Goal: Task Accomplishment & Management: Use online tool/utility

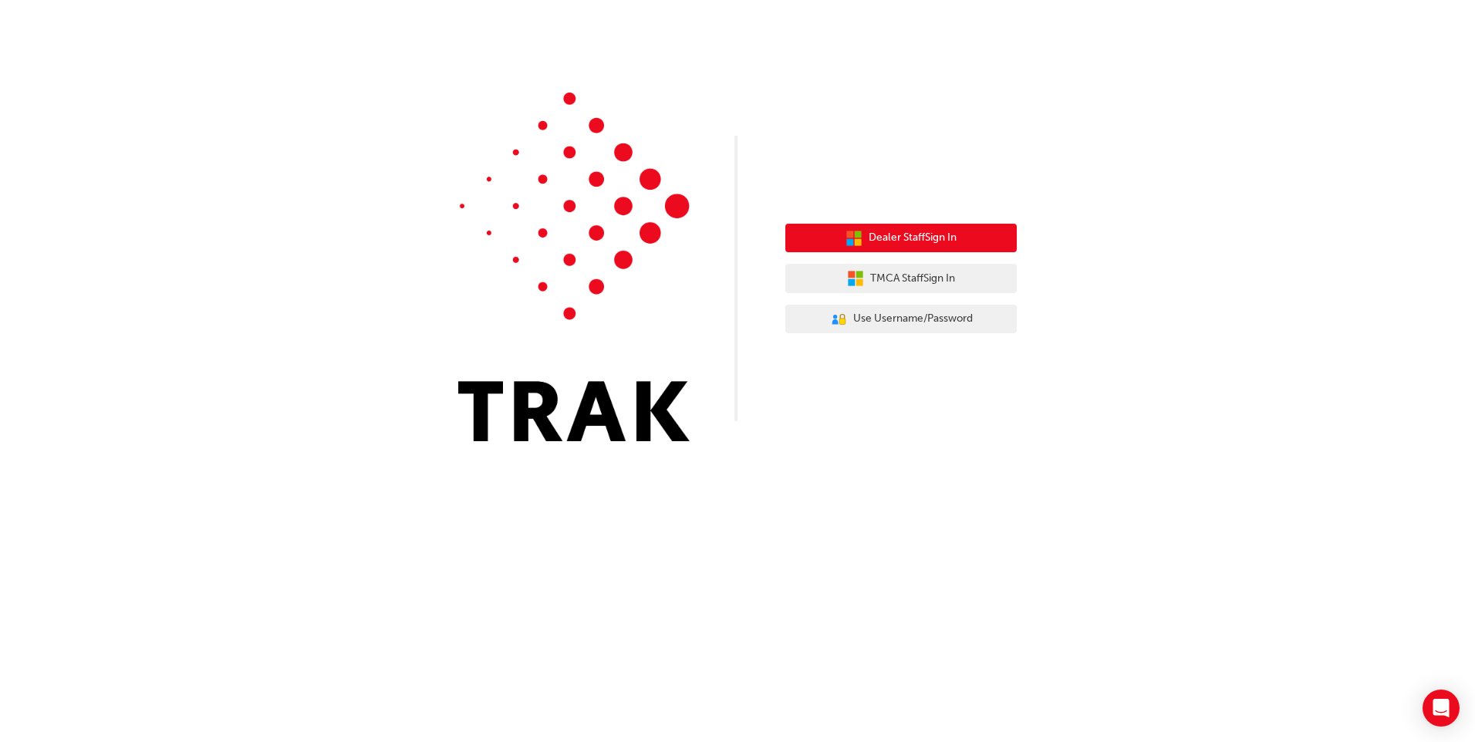
click at [905, 238] on span "Dealer Staff Sign In" at bounding box center [913, 238] width 88 height 18
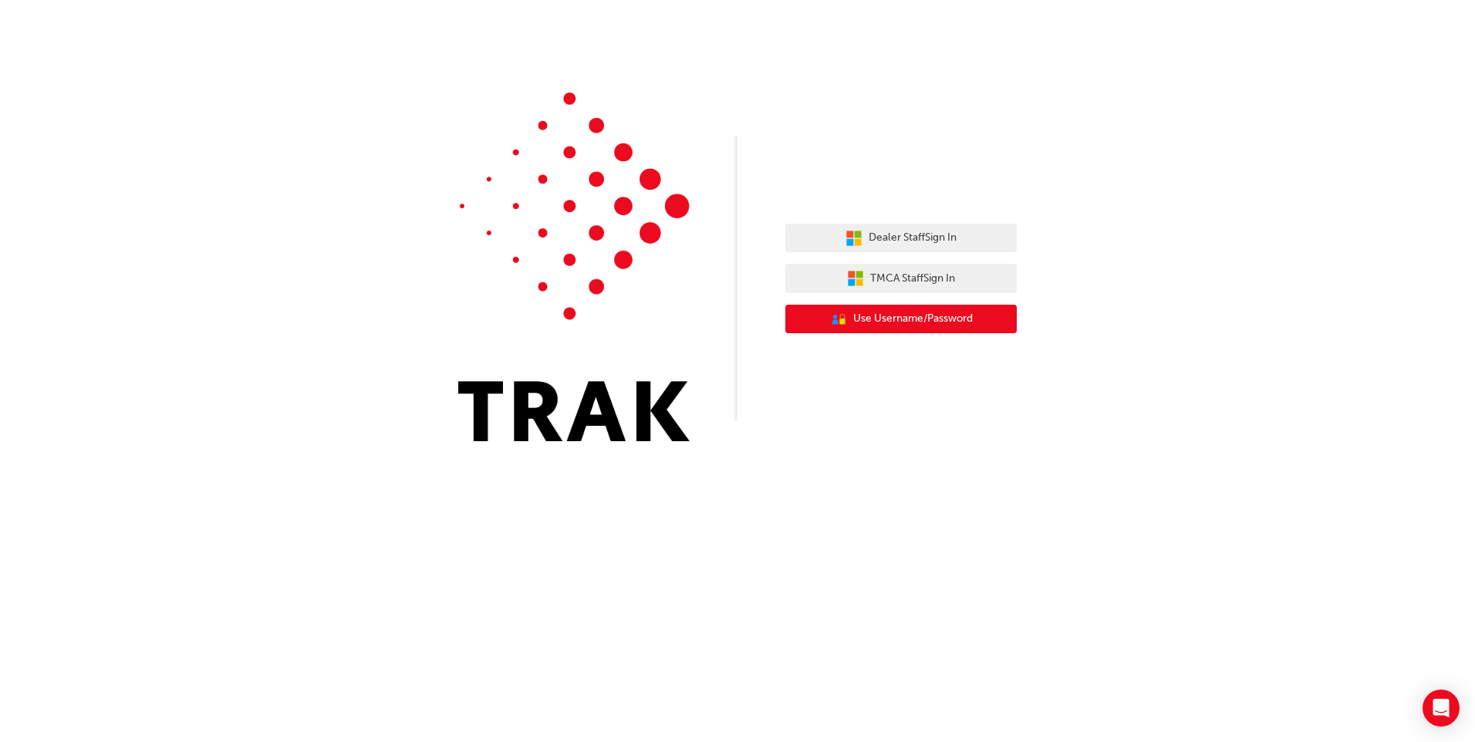
click at [882, 319] on span "Use Username/Password" at bounding box center [913, 319] width 120 height 18
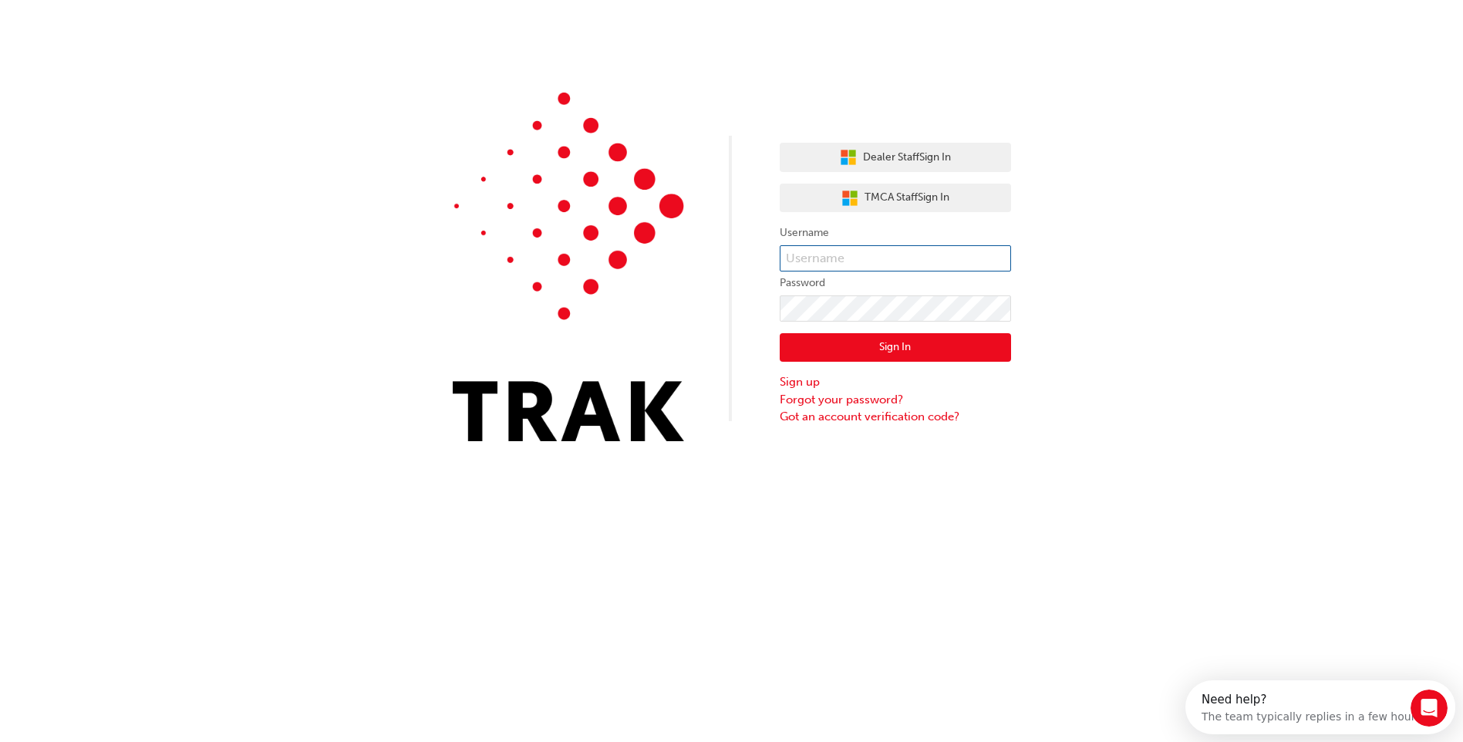
click at [866, 263] on input "text" at bounding box center [895, 258] width 231 height 26
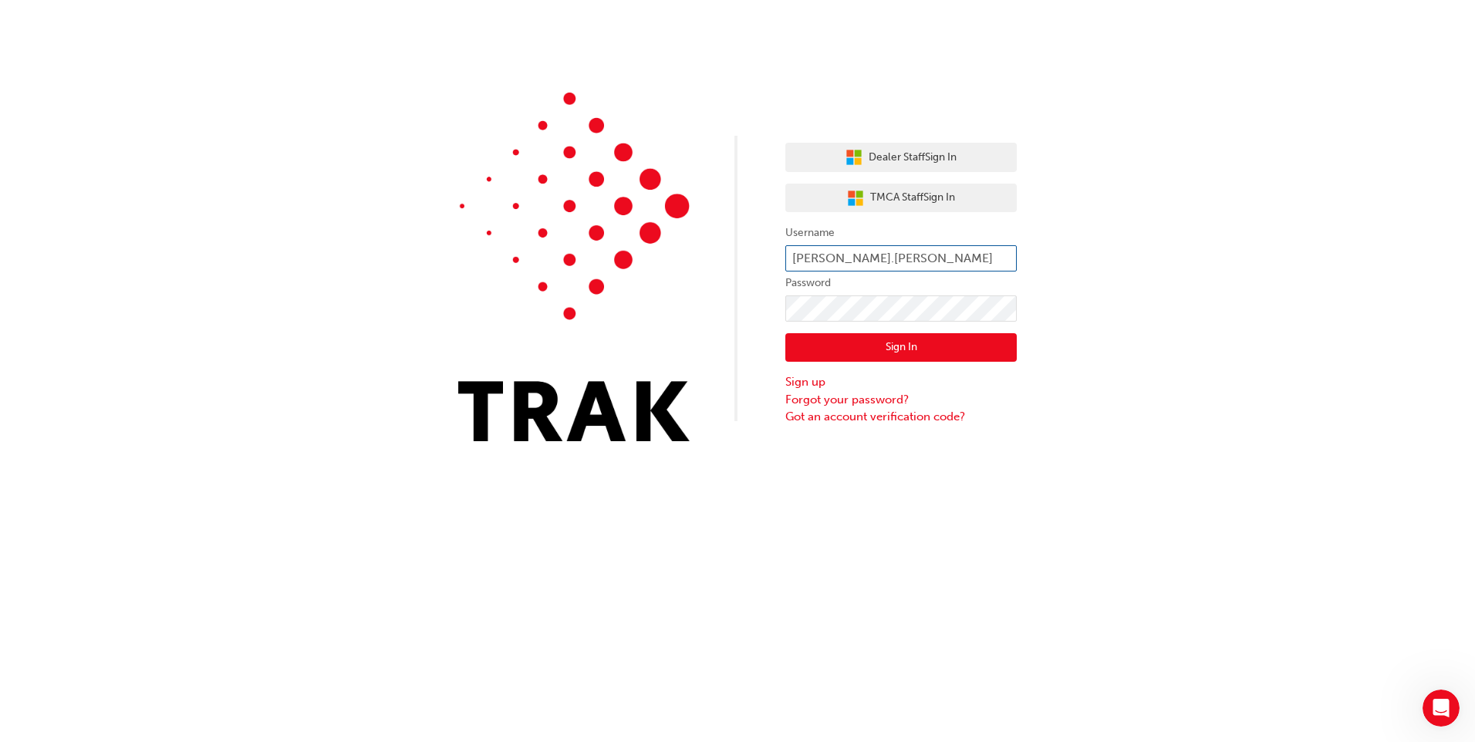
type input "Gurjap.Singh"
click at [905, 340] on button "Sign In" at bounding box center [900, 347] width 231 height 29
